Goal: Information Seeking & Learning: Learn about a topic

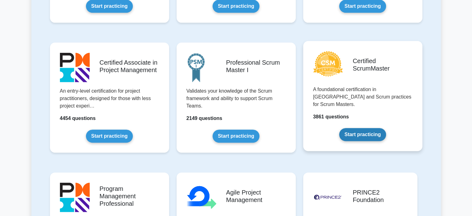
scroll to position [232, 0]
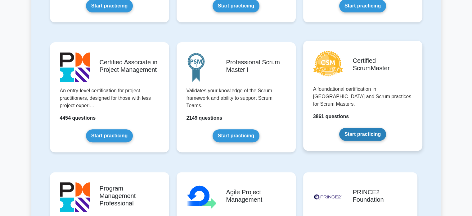
click at [359, 128] on link "Start practicing" at bounding box center [362, 134] width 47 height 13
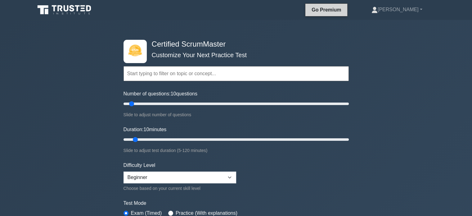
click at [345, 8] on link "Go Premium" at bounding box center [326, 10] width 37 height 8
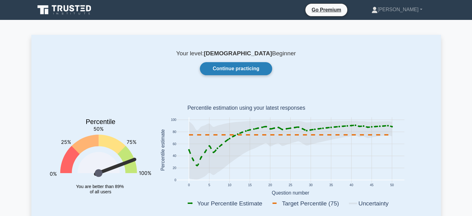
click at [252, 74] on link "Continue practicing" at bounding box center [236, 68] width 72 height 13
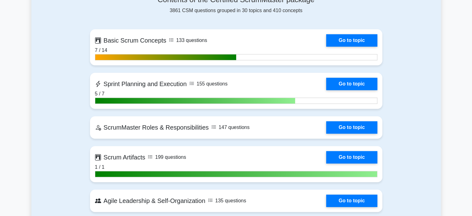
scroll to position [433, 0]
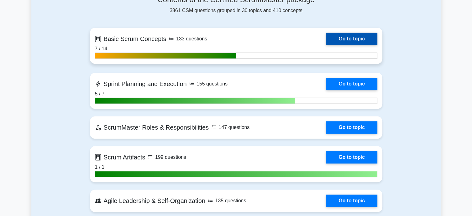
click at [345, 41] on link "Go to topic" at bounding box center [351, 39] width 51 height 12
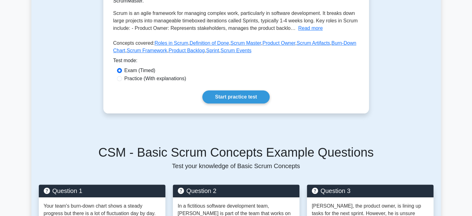
scroll to position [136, 0]
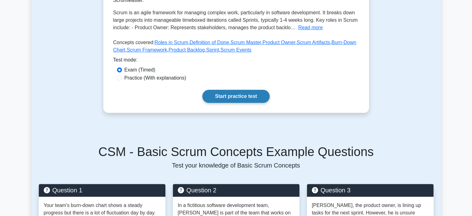
click at [259, 101] on link "Start practice test" at bounding box center [235, 96] width 67 height 13
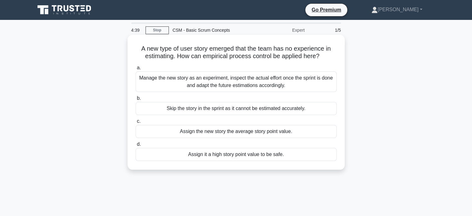
click at [261, 87] on div "Manage the new story as an experiment, inspect the actual effort once the sprin…" at bounding box center [236, 81] width 201 height 20
click at [136, 70] on input "a. Manage the new story as an experiment, inspect the actual effort once the sp…" at bounding box center [136, 68] width 0 height 4
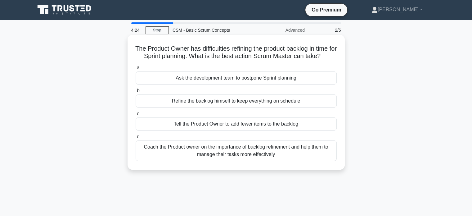
click at [282, 150] on div "Coach the Product owner on the importance of backlog refinement and help them t…" at bounding box center [236, 150] width 201 height 20
click at [136, 139] on input "d. Coach the Product owner on the importance of backlog refinement and help the…" at bounding box center [136, 137] width 0 height 4
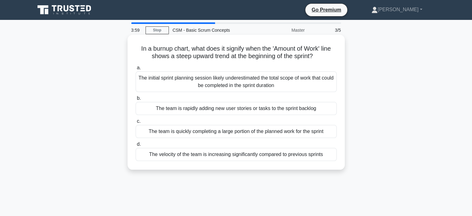
click at [275, 78] on div "The initial sprint planning session likely underestimated the total scope of wo…" at bounding box center [236, 81] width 201 height 20
click at [136, 70] on input "a. The initial sprint planning session likely underestimated the total scope of…" at bounding box center [136, 68] width 0 height 4
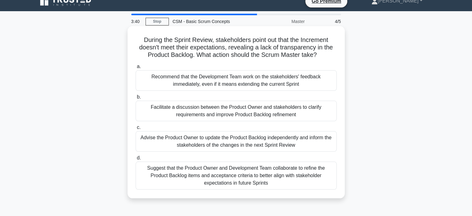
scroll to position [9, 0]
click at [253, 173] on div "Suggest that the Product Owner and Development Team collaborate to refine the P…" at bounding box center [236, 175] width 201 height 28
click at [136, 160] on input "d. Suggest that the Product Owner and Development Team collaborate to refine th…" at bounding box center [136, 158] width 0 height 4
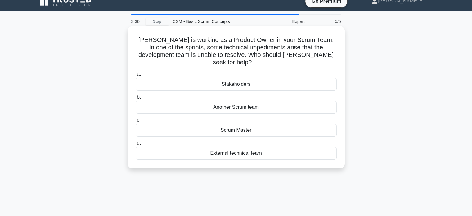
scroll to position [0, 0]
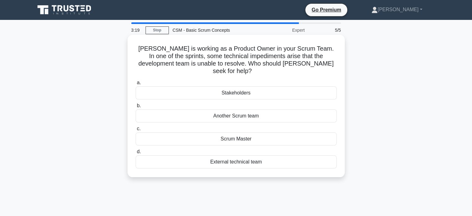
click at [267, 133] on div "Scrum Master" at bounding box center [236, 138] width 201 height 13
click at [136, 131] on input "c. Scrum Master" at bounding box center [136, 129] width 0 height 4
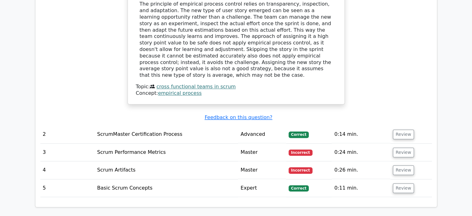
scroll to position [669, 0]
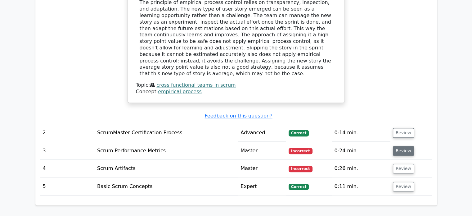
click at [399, 146] on button "Review" at bounding box center [403, 151] width 21 height 10
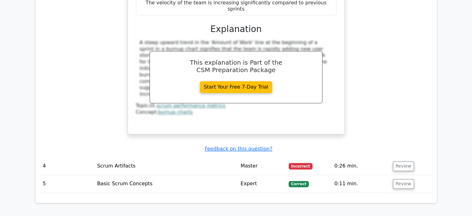
scroll to position [950, 0]
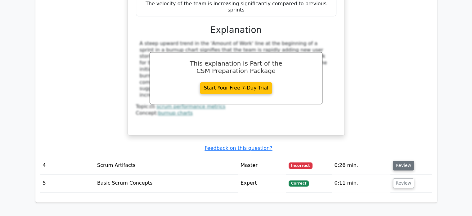
click at [399, 160] on button "Review" at bounding box center [403, 165] width 21 height 10
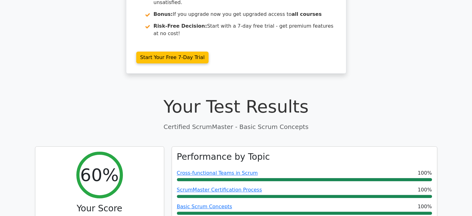
scroll to position [0, 0]
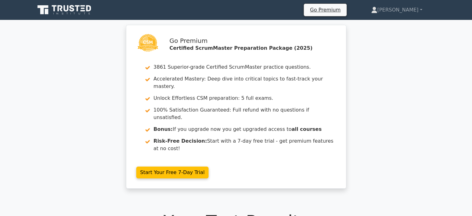
click at [27, 32] on div "Go Premium Certified ScrumMaster Preparation Package (2025) 3861 Superior-grade…" at bounding box center [236, 110] width 472 height 171
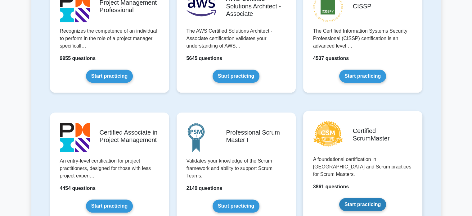
scroll to position [190, 0]
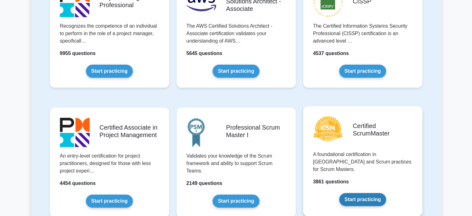
click at [362, 193] on link "Start practicing" at bounding box center [362, 199] width 47 height 13
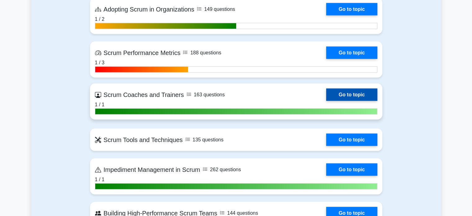
scroll to position [1206, 0]
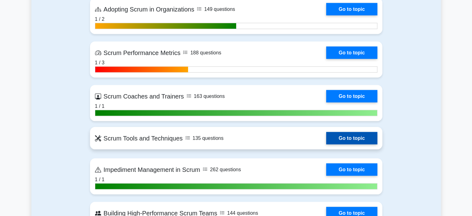
click at [351, 138] on link "Go to topic" at bounding box center [351, 138] width 51 height 12
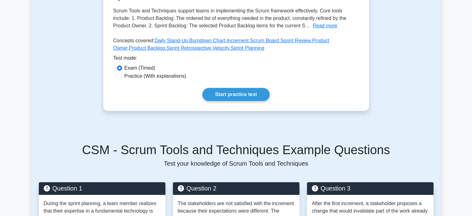
scroll to position [154, 0]
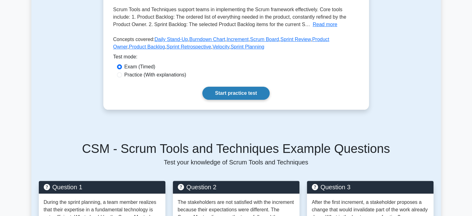
drag, startPoint x: 235, startPoint y: 103, endPoint x: 250, endPoint y: 87, distance: 21.8
click at [250, 87] on div "Scrum Tools and Techniques Different tools and techniques A review of various t…" at bounding box center [236, 17] width 266 height 186
click at [250, 87] on link "Start practice test" at bounding box center [235, 93] width 67 height 13
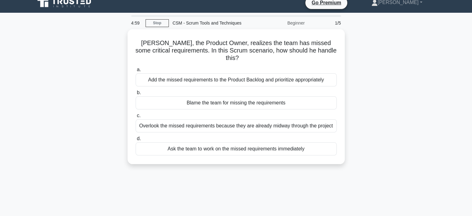
scroll to position [5, 0]
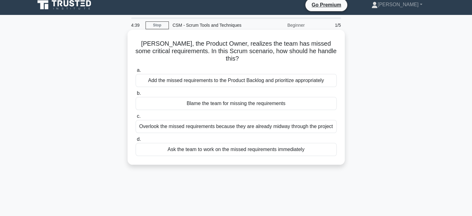
click at [269, 77] on div "Add the missed requirements to the Product Backlog and prioritize appropriately" at bounding box center [236, 80] width 201 height 13
click at [136, 72] on input "a. Add the missed requirements to the Product Backlog and prioritize appropriat…" at bounding box center [136, 70] width 0 height 4
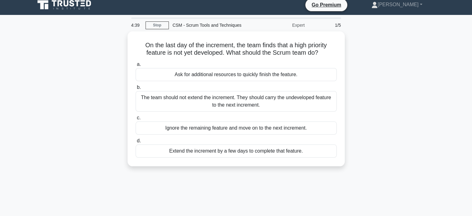
scroll to position [0, 0]
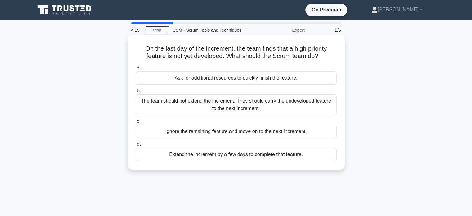
click at [294, 104] on div "The team should not extend the increment. They should carry the undeveloped fea…" at bounding box center [236, 104] width 201 height 20
click at [136, 93] on input "b. The team should not extend the increment. They should carry the undeveloped …" at bounding box center [136, 91] width 0 height 4
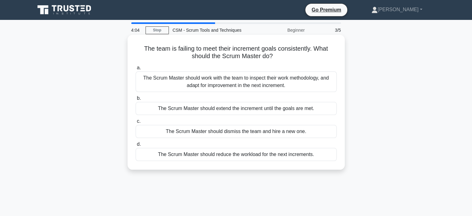
click at [298, 88] on div "The Scrum Master should work with the team to inspect their work methodology, a…" at bounding box center [236, 81] width 201 height 20
click at [136, 70] on input "a. The Scrum Master should work with the team to inspect their work methodology…" at bounding box center [136, 68] width 0 height 4
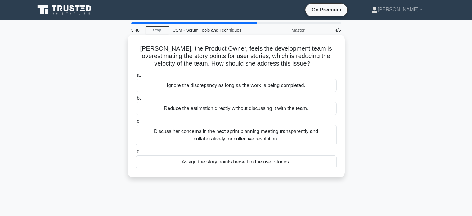
click at [311, 135] on div "Discuss her concerns in the next sprint planning meeting transparently and coll…" at bounding box center [236, 135] width 201 height 20
click at [136, 123] on input "c. Discuss her concerns in the next sprint planning meeting transparently and c…" at bounding box center [136, 121] width 0 height 4
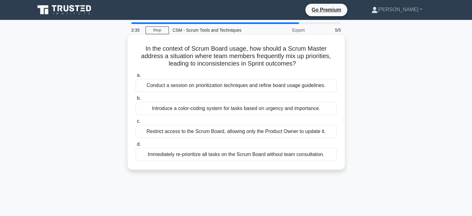
click at [314, 88] on div "Conduct a session on prioritization techniques and refine board usage guideline…" at bounding box center [236, 85] width 201 height 13
click at [136, 77] on input "a. Conduct a session on prioritization techniques and refine board usage guidel…" at bounding box center [136, 75] width 0 height 4
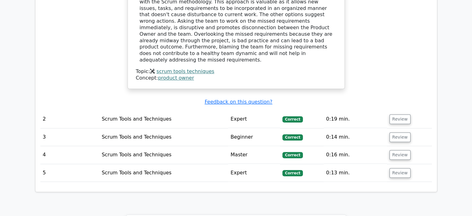
scroll to position [677, 0]
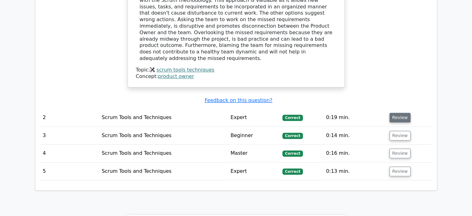
click at [400, 113] on button "Review" at bounding box center [400, 118] width 21 height 10
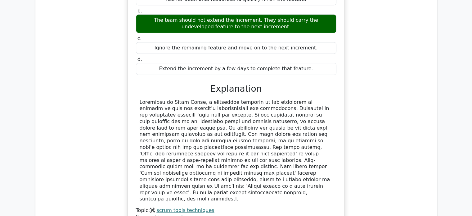
scroll to position [946, 0]
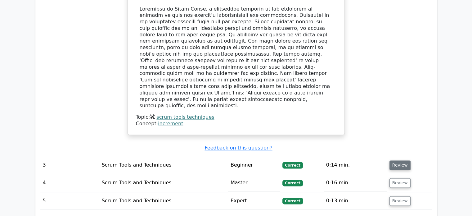
click at [394, 160] on button "Review" at bounding box center [400, 165] width 21 height 10
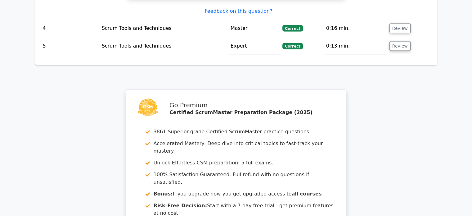
scroll to position [1428, 0]
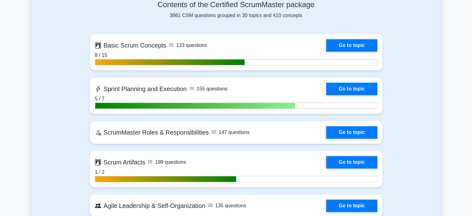
scroll to position [428, 0]
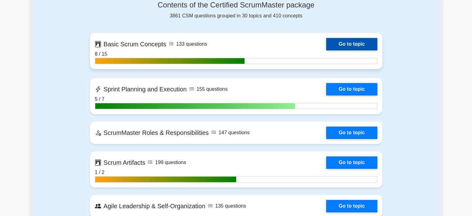
click at [354, 42] on link "Go to topic" at bounding box center [351, 44] width 51 height 12
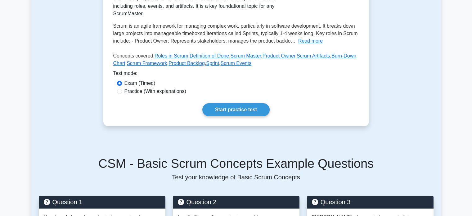
scroll to position [118, 0]
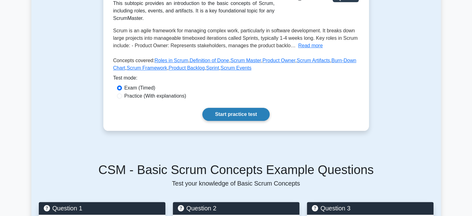
click at [242, 111] on link "Start practice test" at bounding box center [235, 114] width 67 height 13
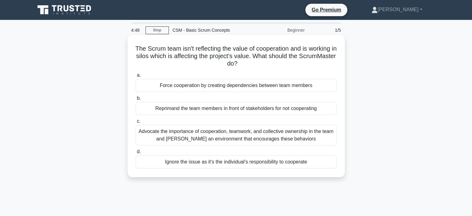
click at [272, 140] on div "Advocate the importance of cooperation, teamwork, and collective ownership in t…" at bounding box center [236, 135] width 201 height 20
click at [136, 123] on input "c. Advocate the importance of cooperation, teamwork, and collective ownership i…" at bounding box center [136, 121] width 0 height 4
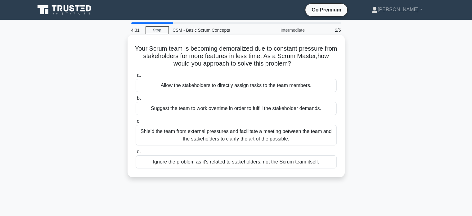
click at [211, 133] on div "Shield the team from external pressures and facilitate a meeting between the te…" at bounding box center [236, 135] width 201 height 20
click at [136, 123] on input "c. Shield the team from external pressures and facilitate a meeting between the…" at bounding box center [136, 121] width 0 height 4
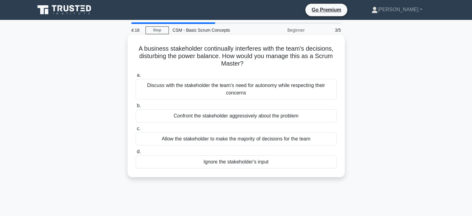
click at [249, 86] on div "Discuss with the stakeholder the team's need for autonomy while respecting thei…" at bounding box center [236, 89] width 201 height 20
click at [136, 77] on input "a. Discuss with the stakeholder the team's need for autonomy while respecting t…" at bounding box center [136, 75] width 0 height 4
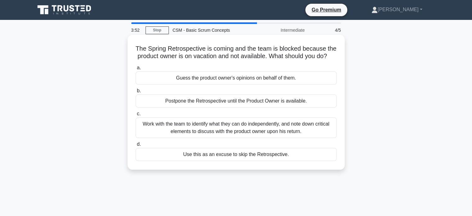
click at [253, 134] on div "Work with the team to identify what they can do independently, and note down cr…" at bounding box center [236, 127] width 201 height 20
click at [136, 116] on input "c. Work with the team to identify what they can do independently, and note down…" at bounding box center [136, 114] width 0 height 4
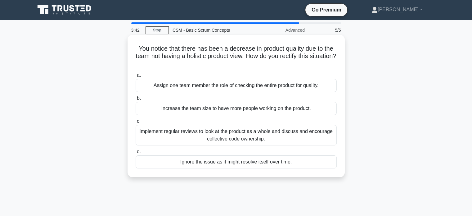
drag, startPoint x: 285, startPoint y: 89, endPoint x: 220, endPoint y: 63, distance: 70.0
click at [220, 63] on h5 "You notice that there has been a decrease in product quality due to the team no…" at bounding box center [236, 56] width 202 height 23
click at [257, 129] on div "Implement regular reviews to look at the product as a whole and discuss and enc…" at bounding box center [236, 135] width 201 height 20
click at [136, 123] on input "c. Implement regular reviews to look at the product as a whole and discuss and …" at bounding box center [136, 121] width 0 height 4
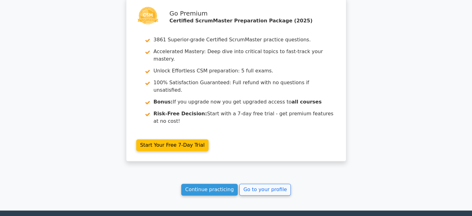
scroll to position [963, 0]
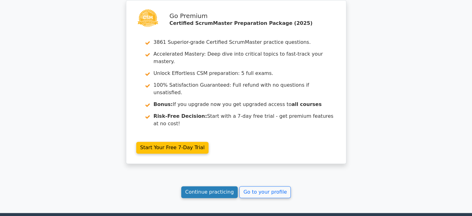
click at [210, 186] on link "Continue practicing" at bounding box center [209, 192] width 57 height 12
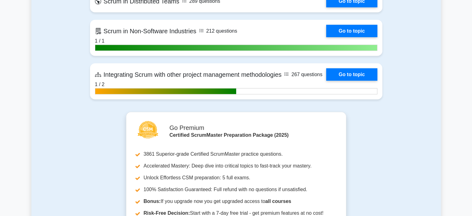
scroll to position [1591, 0]
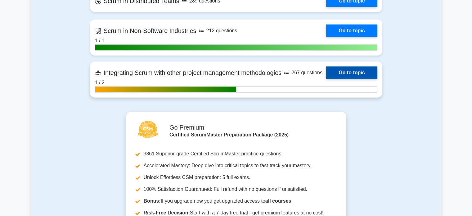
click at [344, 75] on link "Go to topic" at bounding box center [351, 72] width 51 height 12
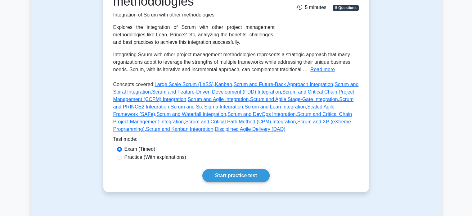
scroll to position [166, 0]
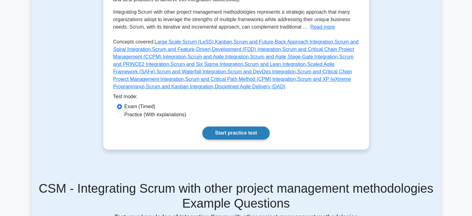
click at [259, 128] on link "Start practice test" at bounding box center [235, 132] width 67 height 13
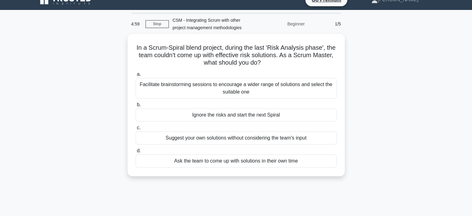
scroll to position [11, 0]
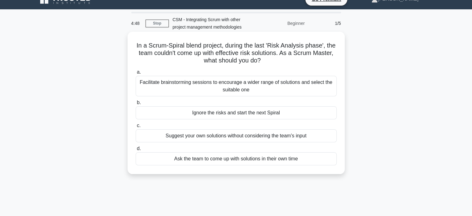
click at [256, 90] on div "Facilitate brainstorming sessions to encourage a wider range of solutions and s…" at bounding box center [236, 86] width 201 height 20
click at [136, 74] on input "a. Facilitate brainstorming sessions to encourage a wider range of solutions an…" at bounding box center [136, 72] width 0 height 4
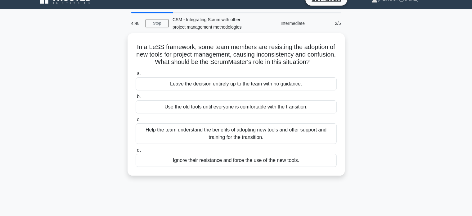
scroll to position [0, 0]
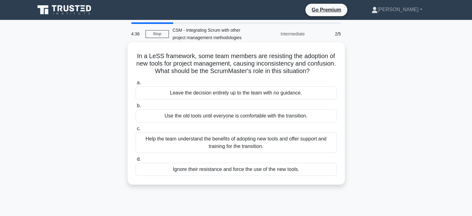
click at [253, 147] on div "Help the team understand the benefits of adopting new tools and offer support a…" at bounding box center [236, 142] width 201 height 20
click at [136, 131] on input "c. Help the team understand the benefits of adopting new tools and offer suppor…" at bounding box center [136, 129] width 0 height 4
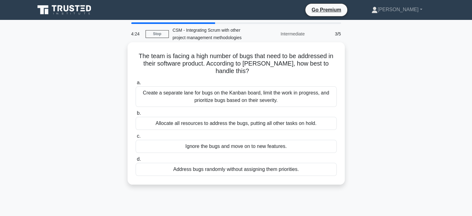
click at [248, 103] on div "Create a separate lane for bugs on the Kanban board, limit the work in progress…" at bounding box center [236, 96] width 201 height 20
click at [136, 85] on input "a. Create a separate lane for bugs on the Kanban board, limit the work in progr…" at bounding box center [136, 83] width 0 height 4
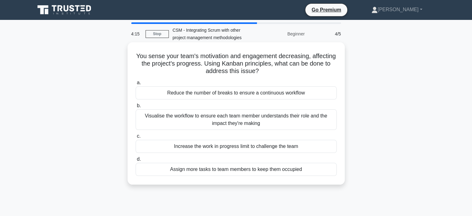
click at [266, 120] on div "Visualise the workflow to ensure each team member understands their role and th…" at bounding box center [236, 119] width 201 height 20
click at [136, 108] on input "b. Visualise the workflow to ensure each team member understands their role and…" at bounding box center [136, 106] width 0 height 4
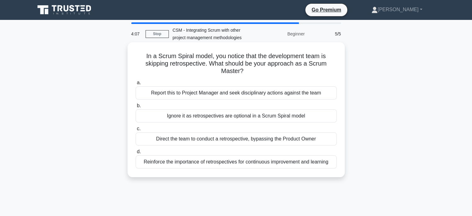
click at [219, 163] on div "Reinforce the importance of retrospectives for continuous improvement and learn…" at bounding box center [236, 161] width 201 height 13
click at [136, 154] on input "d. Reinforce the importance of retrospectives for continuous improvement and le…" at bounding box center [136, 152] width 0 height 4
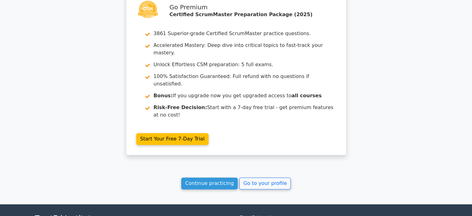
scroll to position [957, 0]
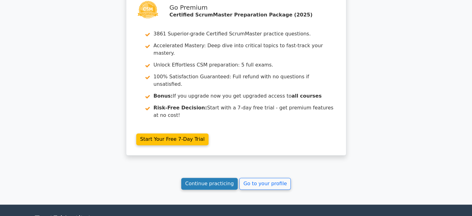
click at [219, 178] on link "Continue practicing" at bounding box center [209, 184] width 57 height 12
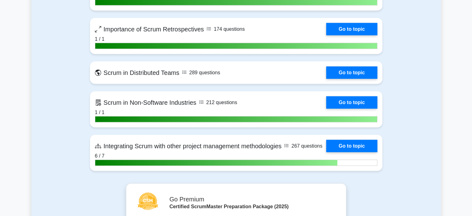
scroll to position [1518, 0]
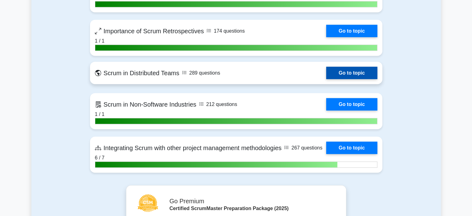
click at [352, 75] on link "Go to topic" at bounding box center [351, 73] width 51 height 12
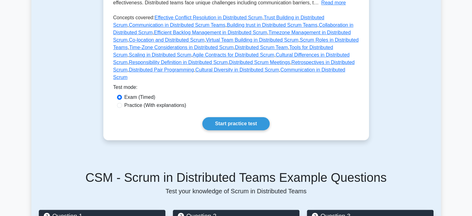
scroll to position [169, 0]
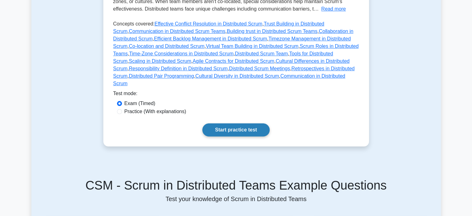
click at [266, 128] on link "Start practice test" at bounding box center [235, 129] width 67 height 13
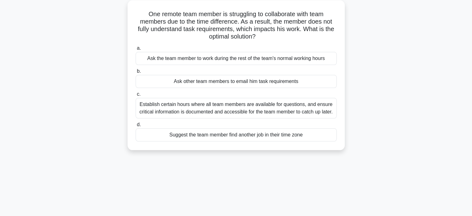
scroll to position [37, 0]
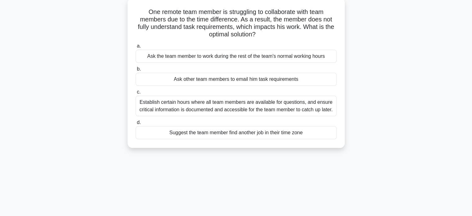
click at [278, 103] on div "Establish certain hours where all team members are available for questions, and…" at bounding box center [236, 106] width 201 height 20
click at [136, 94] on input "c. Establish certain hours where all team members are available for questions, …" at bounding box center [136, 92] width 0 height 4
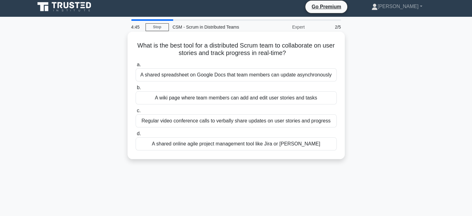
scroll to position [0, 0]
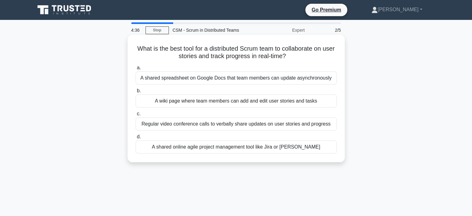
click at [295, 148] on div "A shared online agile project management tool like Jira or Trello" at bounding box center [236, 146] width 201 height 13
click at [136, 139] on input "d. A shared online agile project management tool like Jira or Trello" at bounding box center [136, 137] width 0 height 4
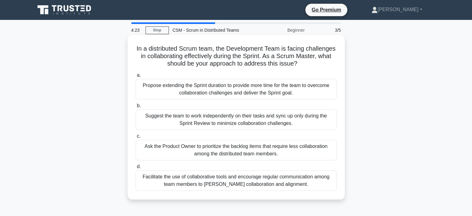
click at [236, 185] on div "Facilitate the use of collaborative tools and encourage regular communication a…" at bounding box center [236, 180] width 201 height 20
click at [136, 169] on input "d. Facilitate the use of collaborative tools and encourage regular communicatio…" at bounding box center [136, 167] width 0 height 4
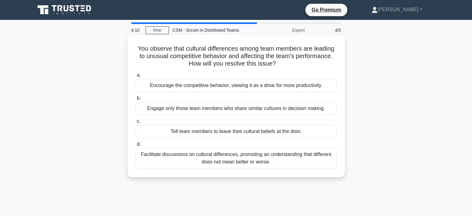
click at [286, 157] on div "Facilitate discussions on cultural differences, promoting an understanding that…" at bounding box center [236, 158] width 201 height 20
click at [136, 146] on input "d. Facilitate discussions on cultural differences, promoting an understanding t…" at bounding box center [136, 144] width 0 height 4
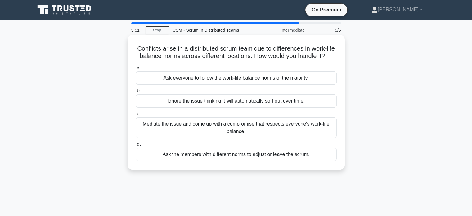
click at [260, 138] on div "Mediate the issue and come up with a compromise that respects everyone's work-l…" at bounding box center [236, 127] width 201 height 20
click at [136, 116] on input "c. Mediate the issue and come up with a compromise that respects everyone's wor…" at bounding box center [136, 114] width 0 height 4
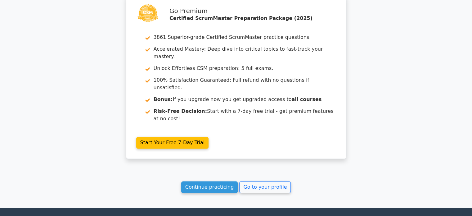
scroll to position [890, 0]
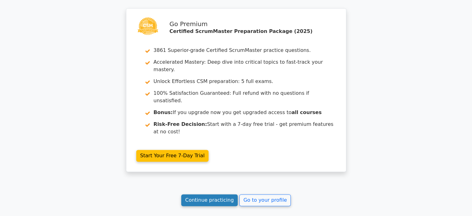
drag, startPoint x: 222, startPoint y: 138, endPoint x: 223, endPoint y: 148, distance: 9.8
click at [223, 194] on link "Continue practicing" at bounding box center [209, 200] width 57 height 12
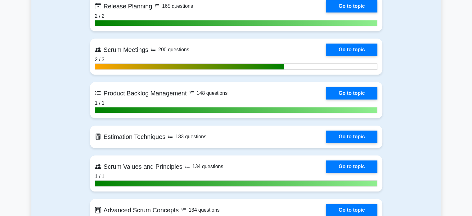
scroll to position [659, 0]
